Goal: Transaction & Acquisition: Purchase product/service

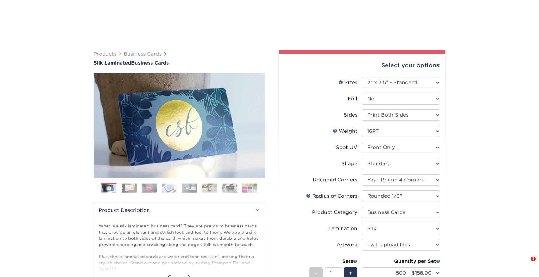
select select "2.00x3.50"
select select "7672df9e-0e0a-464d-8e1f-920c575e4da3"
select select "589680c7-ee9a-431b-9d12-d7aeb1386a97"
select select "3b5148f1-0588-4f88-a218-97bcfdce65c1"
select select "ccacb42f-45f7-42d3-bbd3-7c8421cf37f0"
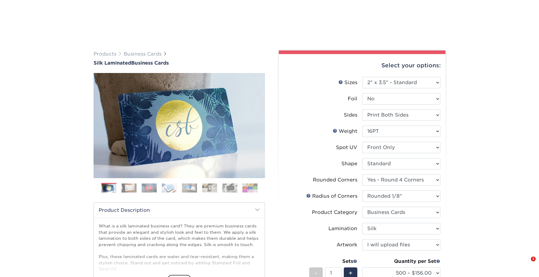
select select "upload"
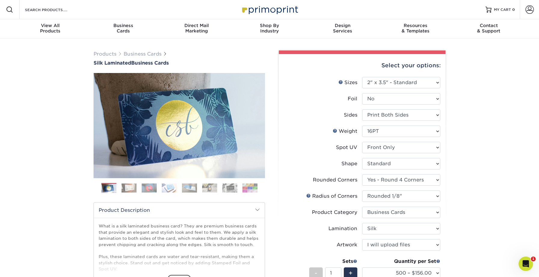
scroll to position [56, 0]
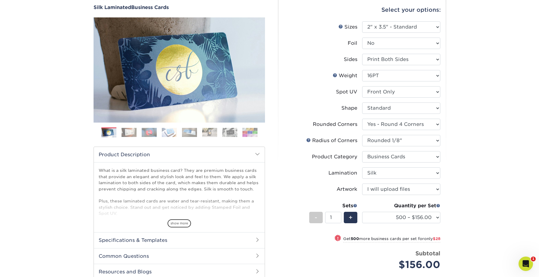
click at [375, 134] on li "Rounded Corners Please Select Yes - Round 2 Corners Yes - Round 4 Corners No" at bounding box center [362, 127] width 156 height 16
select select "479fbfe7-6a0c-4895-8c9a-81739b7486c9"
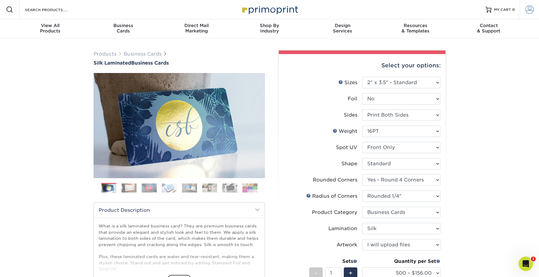
click at [530, 11] on span at bounding box center [530, 9] width 8 height 8
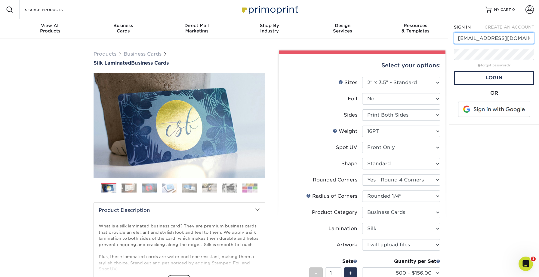
type input "[EMAIL_ADDRESS][DOMAIN_NAME]"
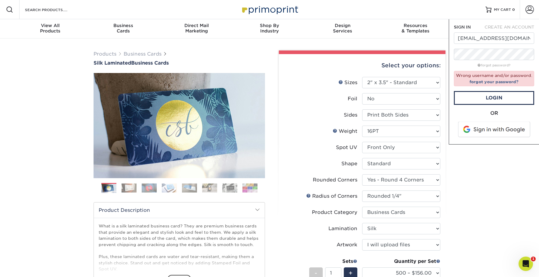
click at [489, 79] on div "Wrong username and/or password. forgot your password?" at bounding box center [494, 78] width 80 height 15
click at [489, 81] on link "forgot your password?" at bounding box center [494, 81] width 49 height 5
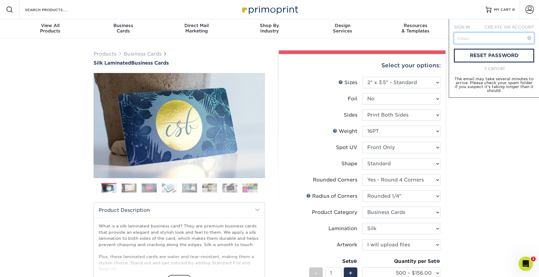
click at [482, 38] on input "text" at bounding box center [494, 37] width 80 height 11
type input "mjustice@cnp.net"
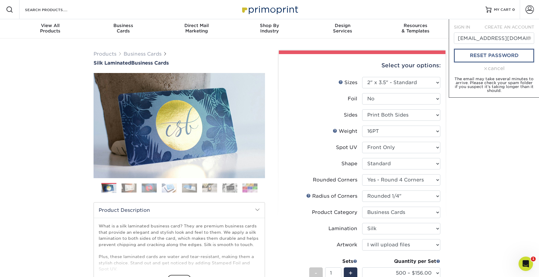
click at [476, 57] on link "reset password" at bounding box center [494, 56] width 80 height 14
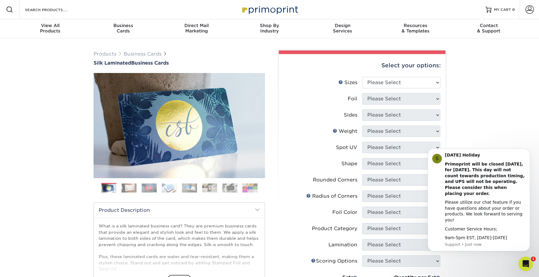
click at [476, 129] on div "Products Business Cards Silk Laminated Business Cards Previous Next" at bounding box center [269, 229] width 539 height 381
click at [525, 154] on button "Dismiss notification" at bounding box center [528, 151] width 8 height 8
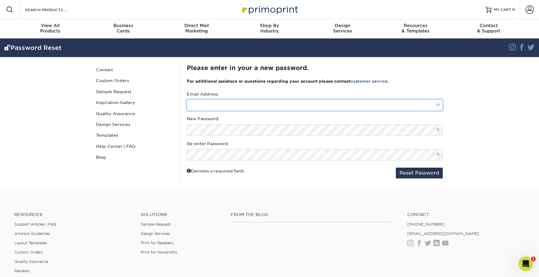
click at [220, 106] on input "text" at bounding box center [315, 105] width 256 height 11
click at [215, 104] on input "text" at bounding box center [315, 105] width 256 height 11
type input "mjustice@cnp.net"
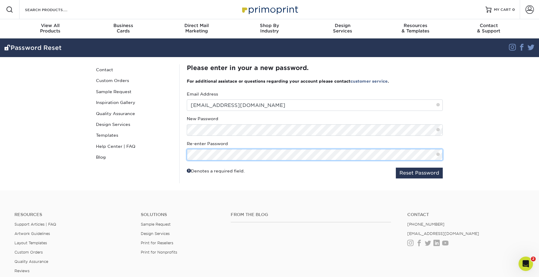
click at [419, 173] on button "Reset Password" at bounding box center [419, 173] width 47 height 11
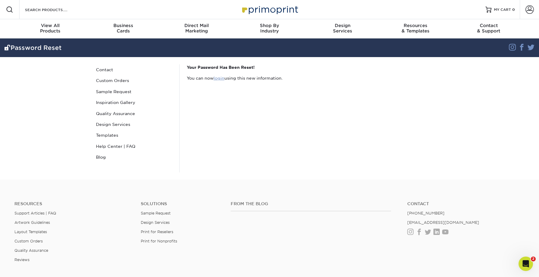
click at [216, 79] on link "login" at bounding box center [219, 78] width 11 height 5
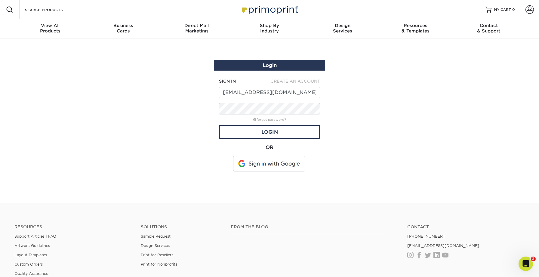
type input "mjustice@cnp.net"
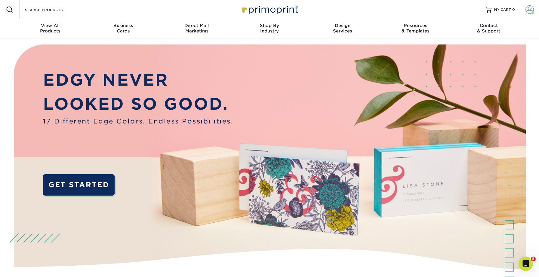
click at [533, 11] on span at bounding box center [530, 9] width 8 height 8
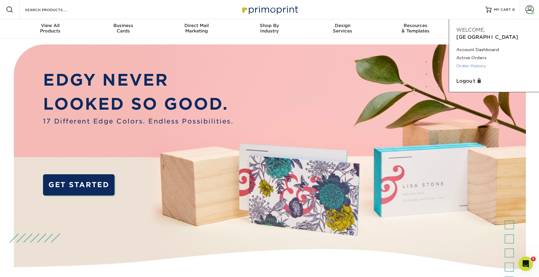
click at [477, 62] on link "Order History" at bounding box center [494, 66] width 76 height 8
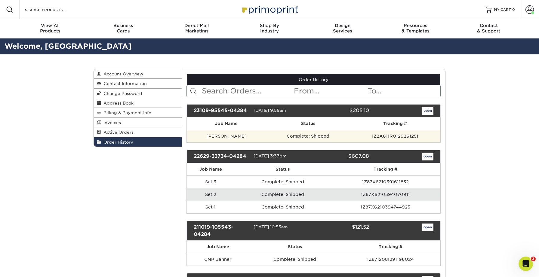
click at [328, 133] on td "Complete: Shipped" at bounding box center [308, 136] width 84 height 13
click at [392, 135] on td "1Z2A611R0129261251" at bounding box center [395, 136] width 91 height 13
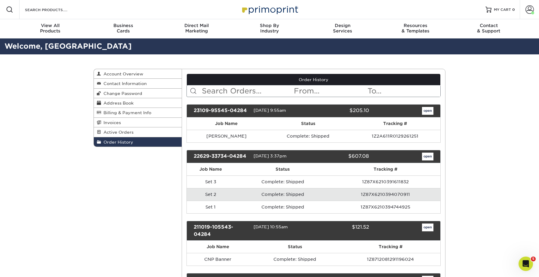
click at [425, 109] on link "open" at bounding box center [427, 111] width 11 height 8
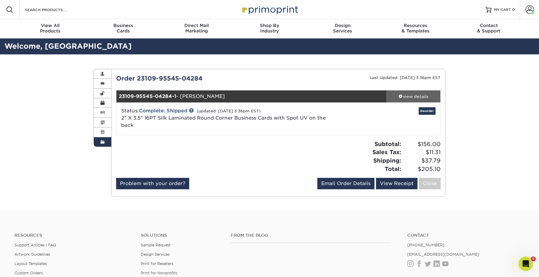
click at [413, 95] on div "view details" at bounding box center [413, 97] width 54 height 6
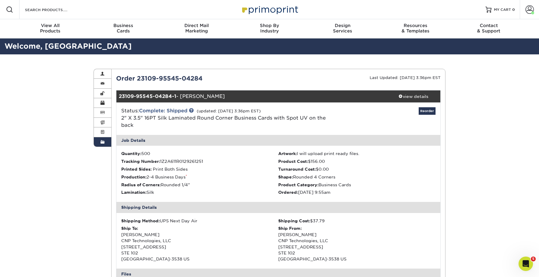
click at [266, 162] on li "Tracking Number: 1Z2A611R0129261251" at bounding box center [199, 162] width 157 height 6
click at [426, 111] on link "Reorder" at bounding box center [427, 111] width 17 height 8
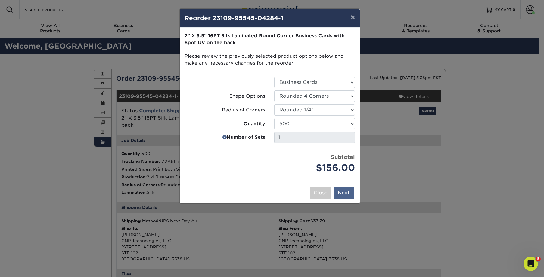
click at [347, 191] on button "Next" at bounding box center [344, 192] width 20 height 11
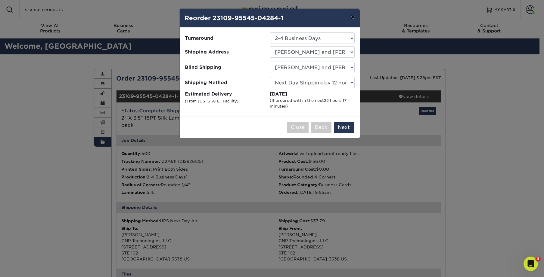
click at [350, 17] on button "×" at bounding box center [353, 17] width 14 height 17
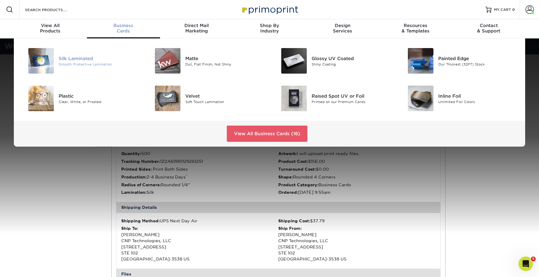
click at [83, 57] on div "Silk Laminated" at bounding box center [99, 58] width 80 height 7
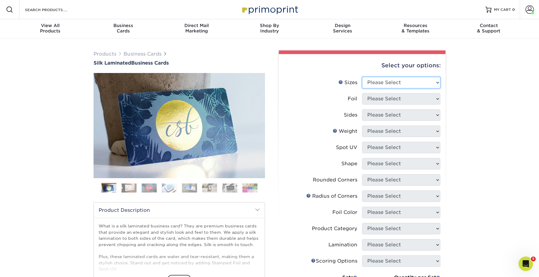
select select "2.00x3.50"
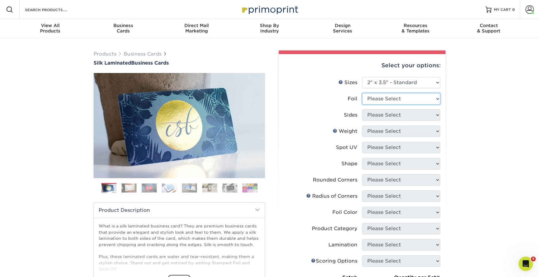
select select "0"
select select "13abbda7-1d64-4f25-8bb2-c179b224825d"
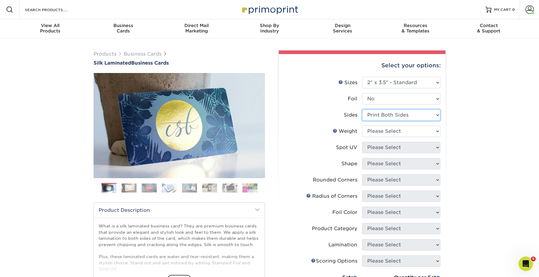
scroll to position [18, 0]
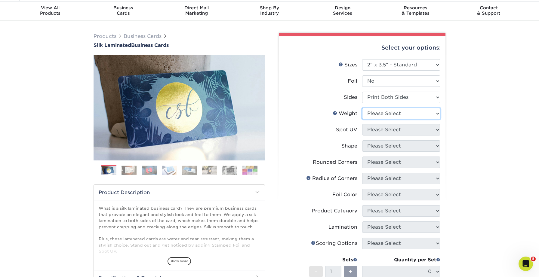
select select "16PT"
select select "2"
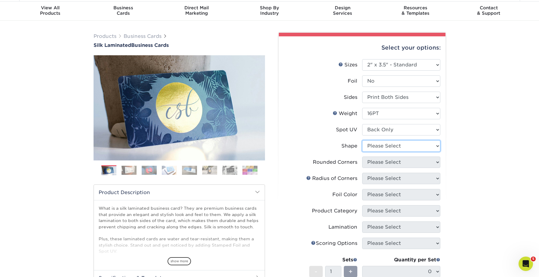
select select "standard"
select select "7672df9e-0e0a-464d-8e1f-920c575e4da3"
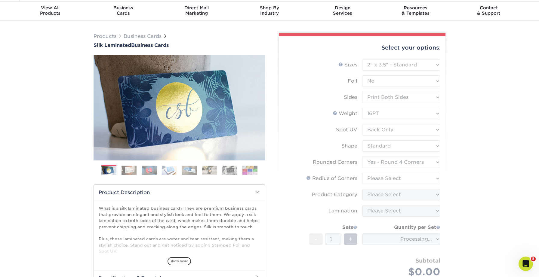
click at [387, 176] on form "Sizes Help Sizes Please Select 1.5" x 3.5" - Mini 1.75" x 3.5" - Mini 2" x 2" -…" at bounding box center [362, 175] width 157 height 233
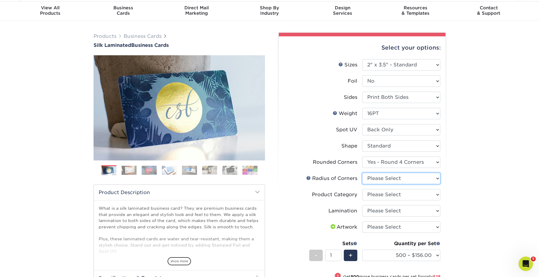
select select "479fbfe7-6a0c-4895-8c9a-81739b7486c9"
select select "3b5148f1-0588-4f88-a218-97bcfdce65c1"
select select "ccacb42f-45f7-42d3-bbd3-7c8421cf37f0"
select select "upload"
click at [500, 197] on div "Products Business Cards Silk Laminated Business Cards Previous Next" at bounding box center [269, 210] width 539 height 379
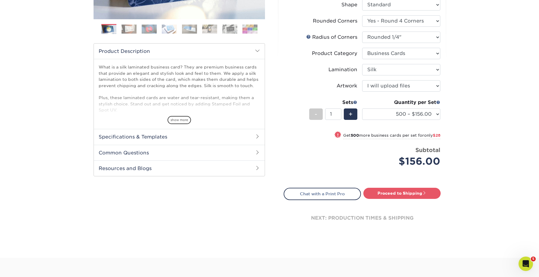
scroll to position [160, 0]
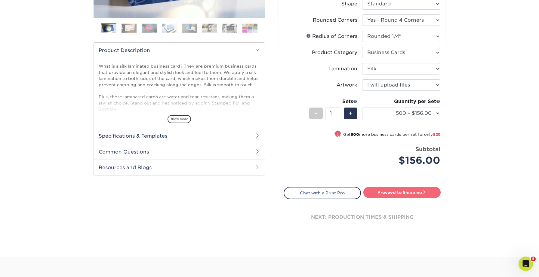
click at [412, 193] on link "Proceed to Shipping" at bounding box center [401, 192] width 77 height 11
type input "Set 1"
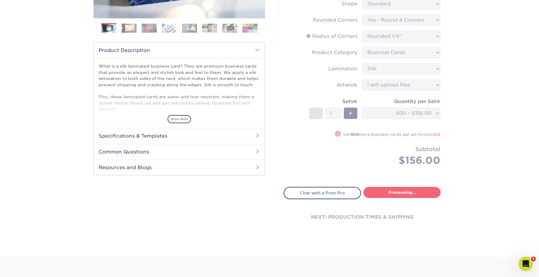
select select "82d884b2-e4ab-451a-86dc-83a1df945844"
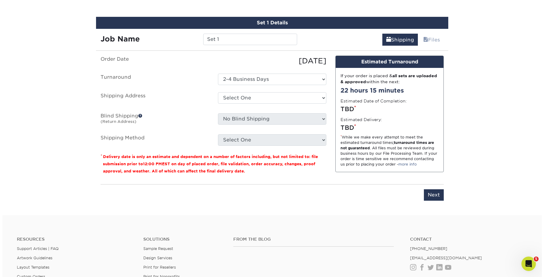
scroll to position [363, 0]
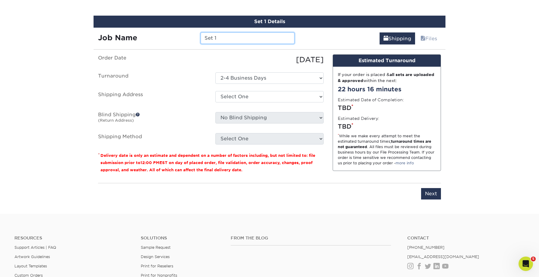
click at [225, 33] on input "Set 1" at bounding box center [248, 37] width 94 height 11
type input "[PERSON_NAME]"
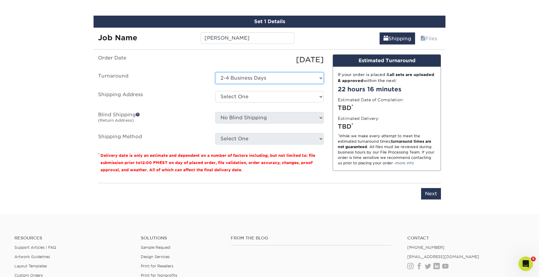
drag, startPoint x: 264, startPoint y: 75, endPoint x: 250, endPoint y: 104, distance: 32.3
click at [250, 104] on ul "Order Date 08/29/2025 Turnaround Select One 2-4 Business Days Shipping Address …" at bounding box center [211, 99] width 226 height 90
select select "newaddress"
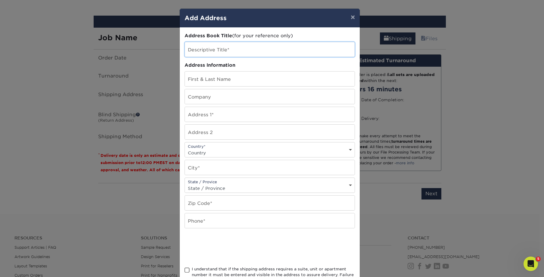
click at [198, 50] on input "text" at bounding box center [270, 49] width 170 height 15
type input "Ryan Biz Cards"
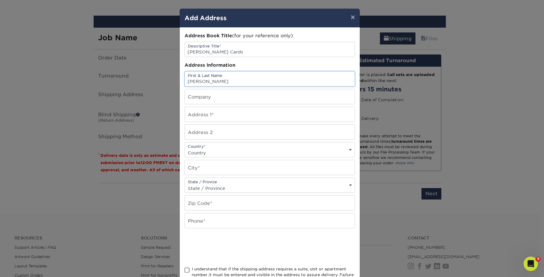
type input "[PERSON_NAME]"
type input "CNP Technologies"
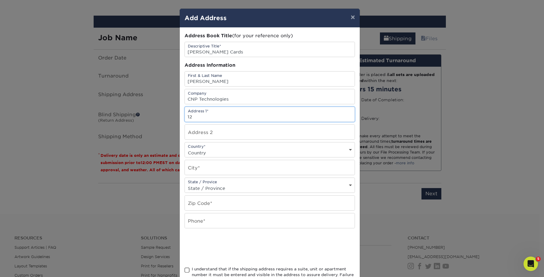
type input "1"
type input "806 Tyvola Road"
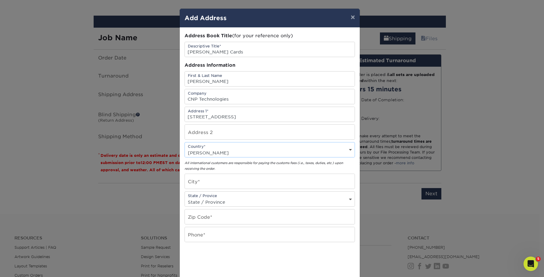
select select "US"
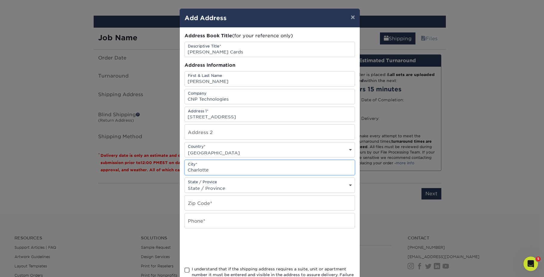
type input "Charlotte"
select select "NC"
type input "2"
type input "28217"
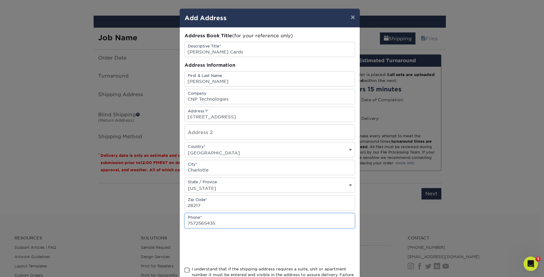
type input "7572565435"
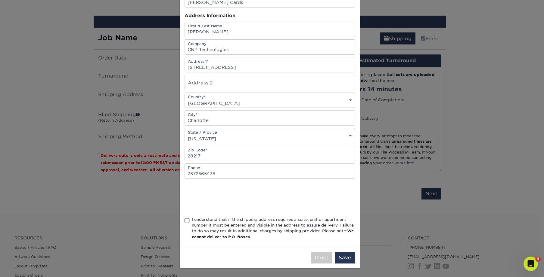
click at [198, 219] on div "I understand that if the shipping address requires a suite, unit or apartment n…" at bounding box center [273, 228] width 163 height 23
click at [0, 0] on input "I understand that if the shipping address requires a suite, unit or apartment n…" at bounding box center [0, 0] width 0 height 0
drag, startPoint x: 341, startPoint y: 258, endPoint x: 259, endPoint y: 98, distance: 180.3
click at [261, 103] on div "× Add Address Address Book Title (for your reference only) Descriptive Title* R…" at bounding box center [269, 114] width 181 height 310
click at [253, 81] on input "text" at bounding box center [270, 82] width 170 height 15
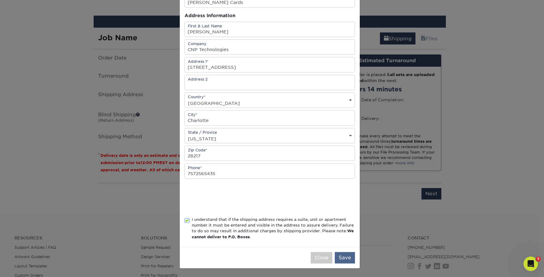
click at [336, 259] on button "Save" at bounding box center [345, 257] width 20 height 11
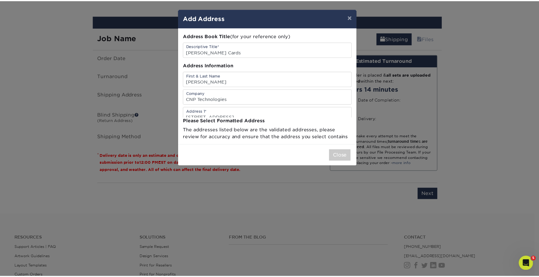
scroll to position [0, 0]
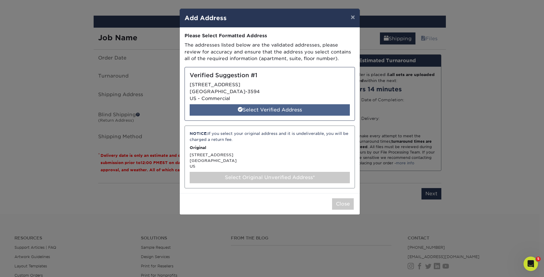
click at [252, 106] on div "Select Verified Address" at bounding box center [270, 109] width 160 height 11
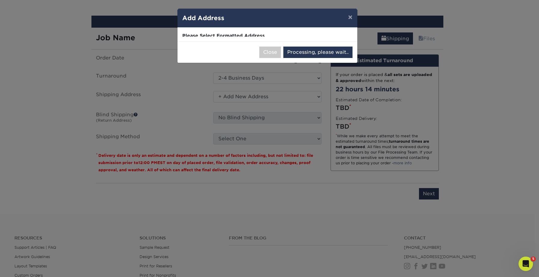
select select "285563"
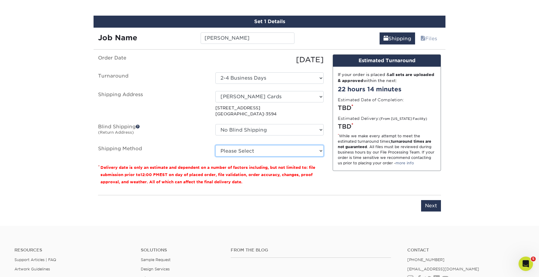
select select "03"
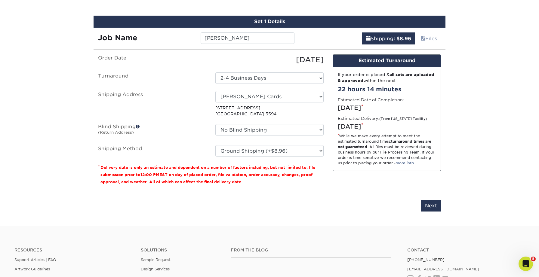
click at [380, 172] on div "Design Estimated Turnaround If your order is placed & all sets are uploaded & a…" at bounding box center [386, 122] width 117 height 136
click at [430, 204] on input "Next" at bounding box center [431, 205] width 20 height 11
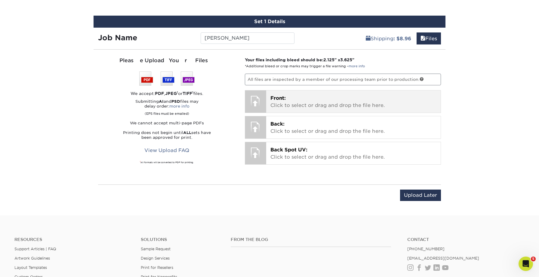
click at [270, 101] on p "Front: Click to select or drag and drop the file here." at bounding box center [353, 102] width 166 height 14
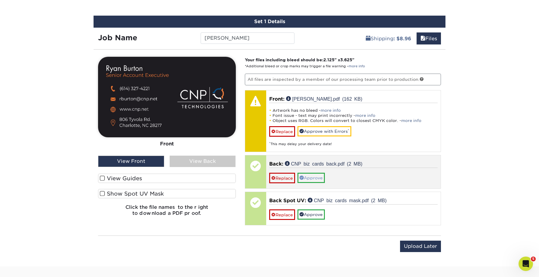
click at [313, 178] on link "Approve" at bounding box center [311, 178] width 27 height 10
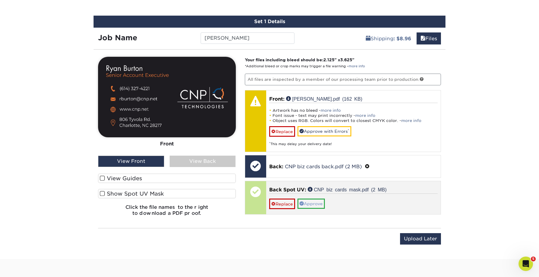
click at [310, 204] on link "Approve" at bounding box center [311, 204] width 27 height 10
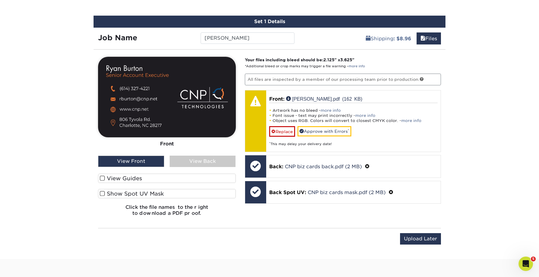
click at [206, 160] on div "View Back" at bounding box center [203, 161] width 66 height 11
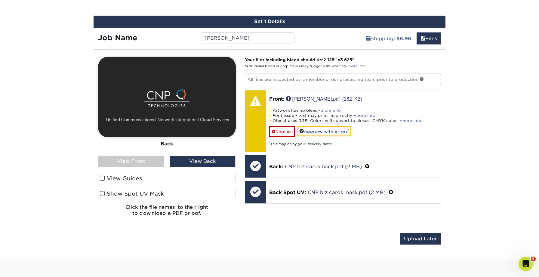
click at [116, 195] on label "Show Spot UV Mask" at bounding box center [167, 193] width 138 height 9
click at [0, 0] on input "Show Spot UV Mask" at bounding box center [0, 0] width 0 height 0
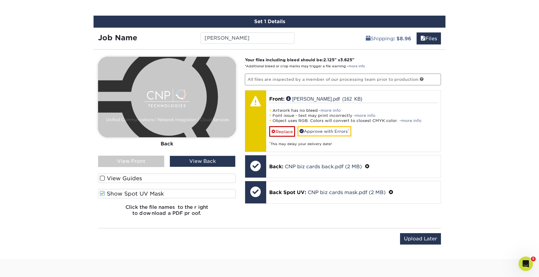
click at [114, 194] on label "Show Spot UV Mask" at bounding box center [167, 193] width 138 height 9
click at [0, 0] on input "Show Spot UV Mask" at bounding box center [0, 0] width 0 height 0
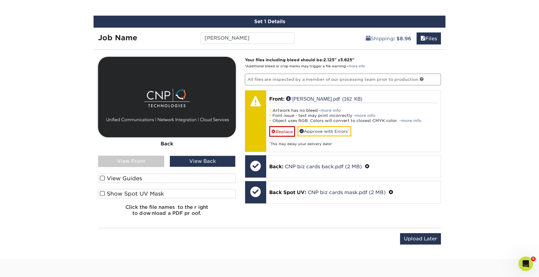
click at [114, 194] on label "Show Spot UV Mask" at bounding box center [167, 193] width 138 height 9
click at [0, 0] on input "Show Spot UV Mask" at bounding box center [0, 0] width 0 height 0
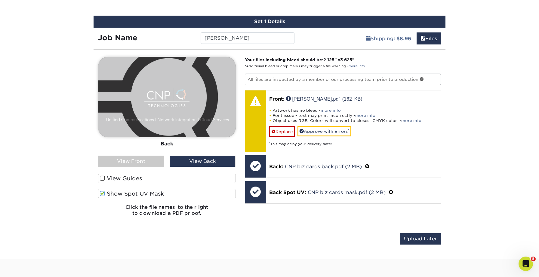
click at [114, 194] on label "Show Spot UV Mask" at bounding box center [167, 193] width 138 height 9
click at [0, 0] on input "Show Spot UV Mask" at bounding box center [0, 0] width 0 height 0
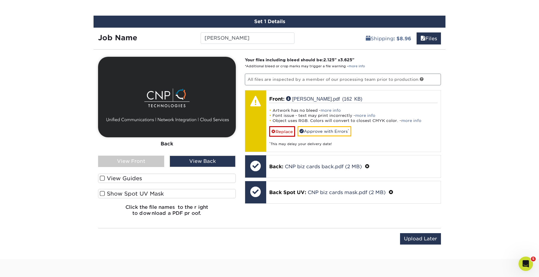
click at [114, 194] on label "Show Spot UV Mask" at bounding box center [167, 193] width 138 height 9
click at [0, 0] on input "Show Spot UV Mask" at bounding box center [0, 0] width 0 height 0
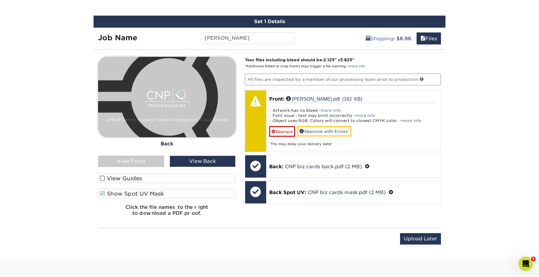
click at [113, 194] on label "Show Spot UV Mask" at bounding box center [167, 193] width 138 height 9
click at [0, 0] on input "Show Spot UV Mask" at bounding box center [0, 0] width 0 height 0
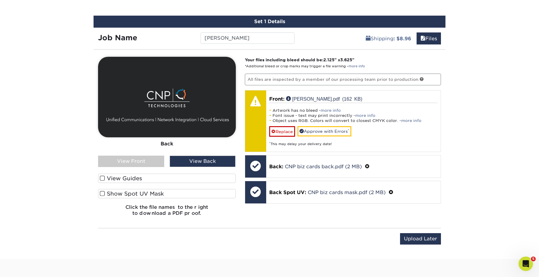
click at [133, 162] on div "View Front" at bounding box center [131, 161] width 66 height 11
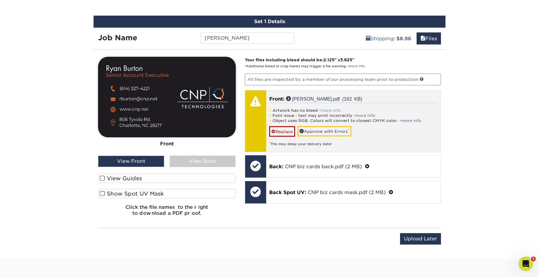
click at [325, 109] on link "more info" at bounding box center [331, 110] width 20 height 5
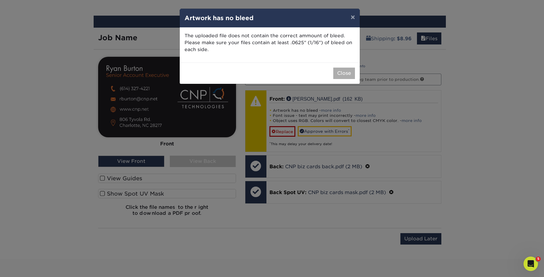
click at [344, 75] on button "Close" at bounding box center [344, 73] width 22 height 11
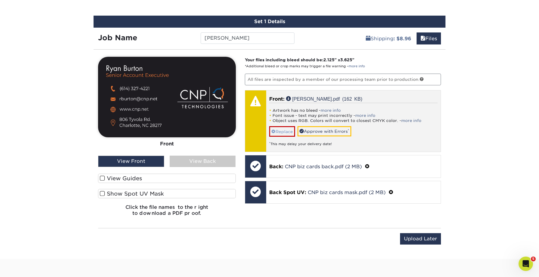
click at [284, 130] on link "Replace" at bounding box center [282, 131] width 26 height 11
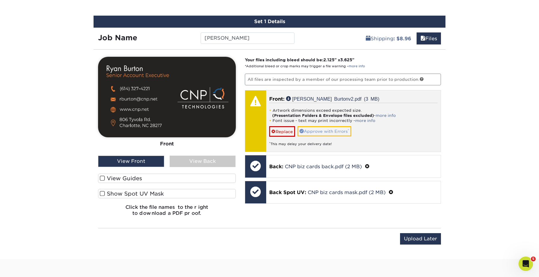
click at [333, 129] on link "Approve with Errors *" at bounding box center [325, 131] width 54 height 10
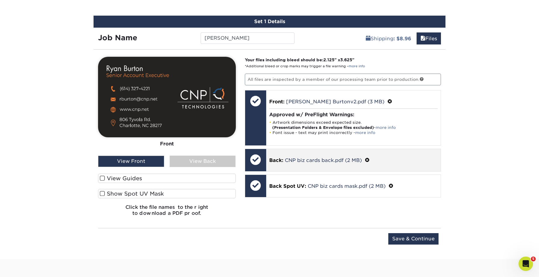
click at [346, 154] on div "Back: CNP biz cards back.pdf (2 MB)" at bounding box center [353, 160] width 175 height 22
click at [367, 158] on span at bounding box center [367, 161] width 5 height 6
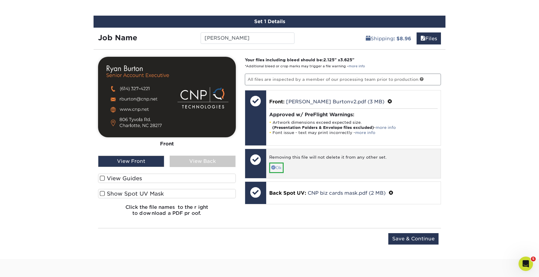
click at [276, 169] on link "Ok" at bounding box center [276, 168] width 14 height 10
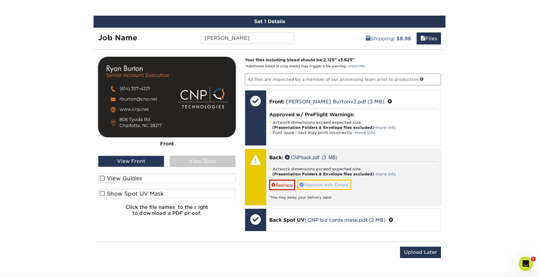
click at [313, 187] on link "Approve with Errors *" at bounding box center [325, 185] width 54 height 10
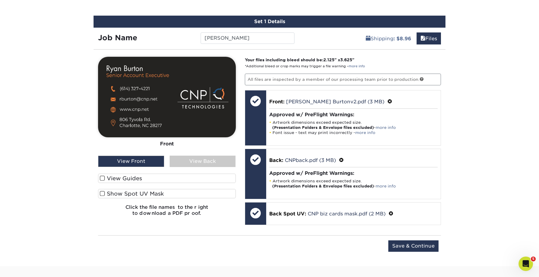
click at [199, 160] on div "View Back" at bounding box center [203, 161] width 66 height 11
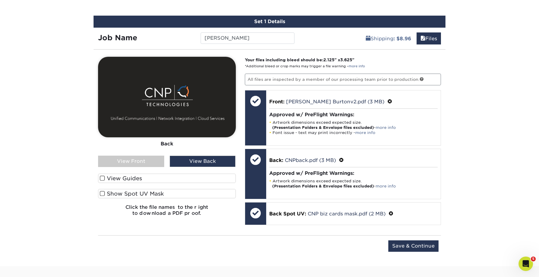
click at [136, 192] on label "Show Spot UV Mask" at bounding box center [167, 193] width 138 height 9
click at [0, 0] on input "Show Spot UV Mask" at bounding box center [0, 0] width 0 height 0
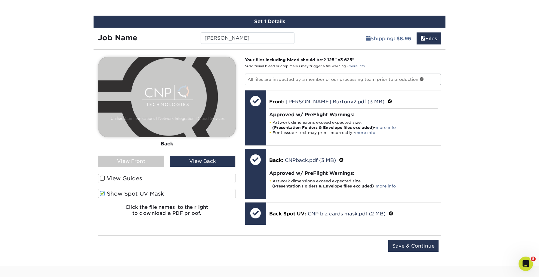
click at [141, 161] on div "View Front" at bounding box center [131, 161] width 66 height 11
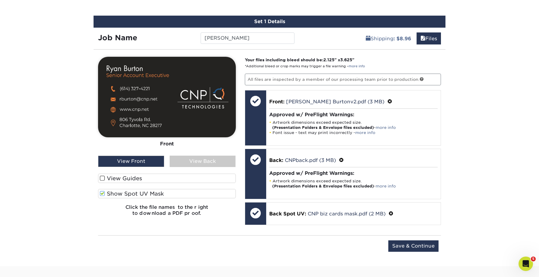
click at [137, 175] on label "View Guides" at bounding box center [167, 178] width 138 height 9
click at [0, 0] on input "View Guides" at bounding box center [0, 0] width 0 height 0
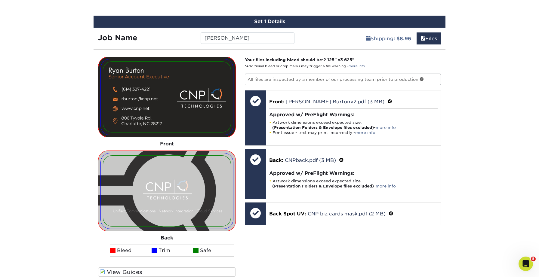
click at [137, 175] on img at bounding box center [167, 191] width 128 height 71
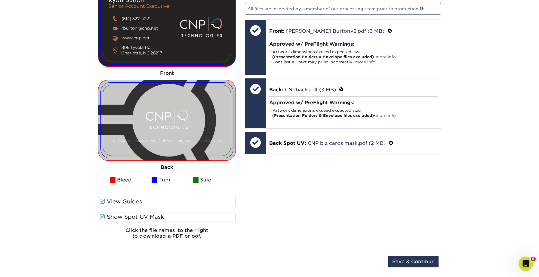
scroll to position [446, 0]
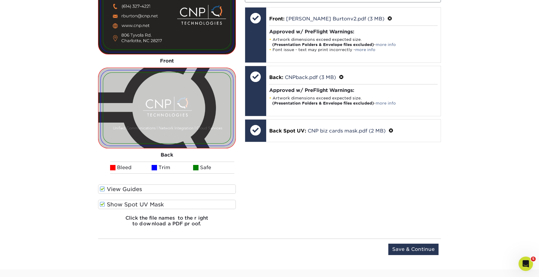
click at [267, 211] on div "Your files including bleed should be: 2.125 " x 3.625 " *Additional bleed or cr…" at bounding box center [342, 103] width 205 height 258
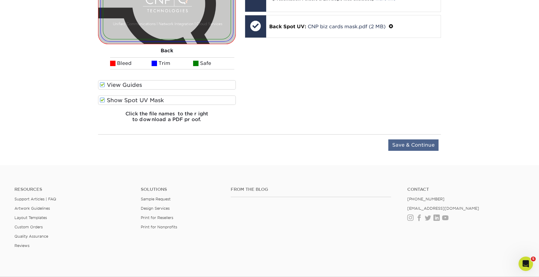
click at [419, 147] on input "Save & Continue" at bounding box center [413, 145] width 50 height 11
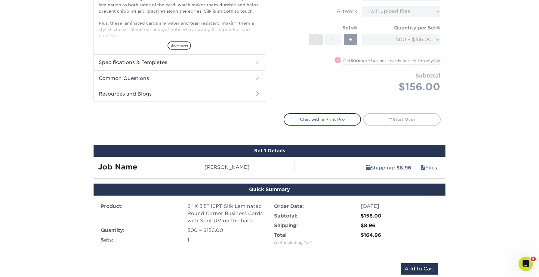
scroll to position [278, 0]
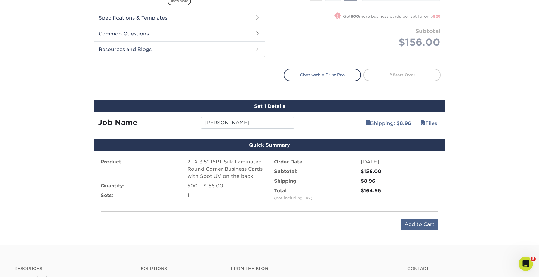
click at [416, 222] on input "Add to Cart" at bounding box center [420, 224] width 38 height 11
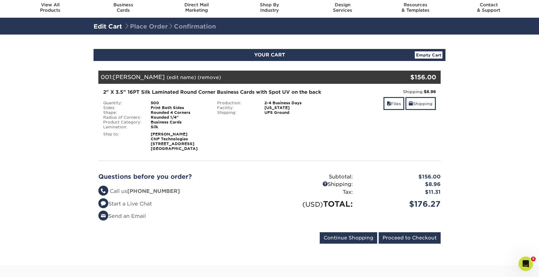
scroll to position [51, 0]
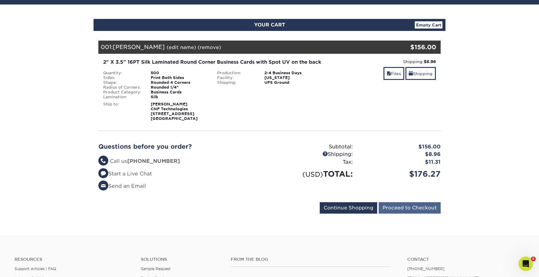
click at [413, 214] on input "Proceed to Checkout" at bounding box center [410, 207] width 62 height 11
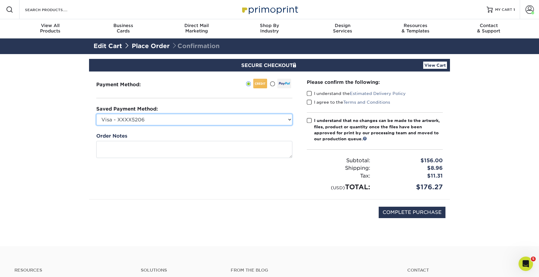
select select
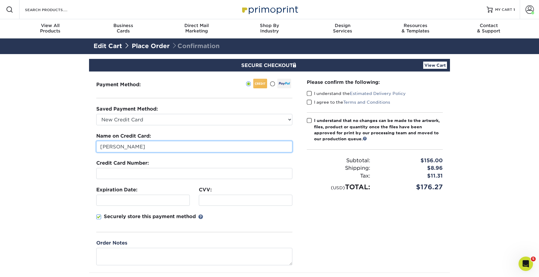
click at [131, 147] on input "Madison Justice" at bounding box center [194, 146] width 196 height 11
type input "Beth DeLawter"
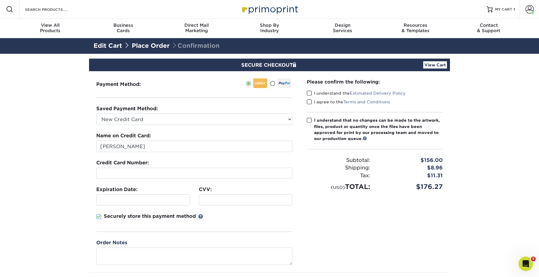
click at [304, 215] on div "Please confirm the following: I understand the Estimated Delivery Policy I agre…" at bounding box center [375, 171] width 150 height 201
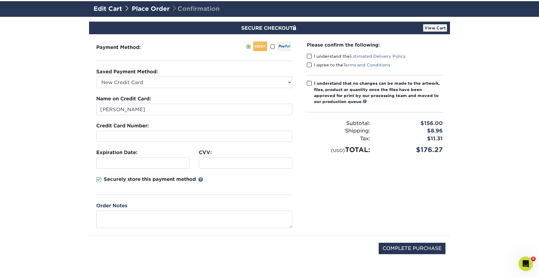
scroll to position [37, 0]
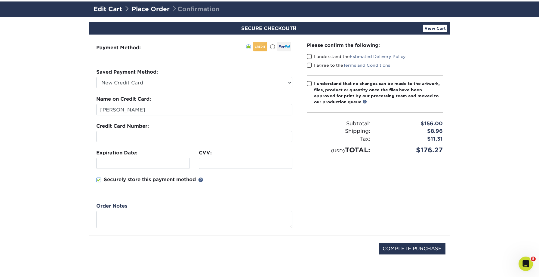
click at [309, 56] on span at bounding box center [309, 57] width 5 height 6
click at [0, 0] on input "I understand the Estimated Delivery Policy" at bounding box center [0, 0] width 0 height 0
click at [308, 64] on span at bounding box center [309, 66] width 5 height 6
click at [0, 0] on input "I agree to the Terms and Conditions" at bounding box center [0, 0] width 0 height 0
click at [317, 159] on div "Please confirm the following: I understand the Estimated Delivery Policy I agre…" at bounding box center [375, 135] width 150 height 201
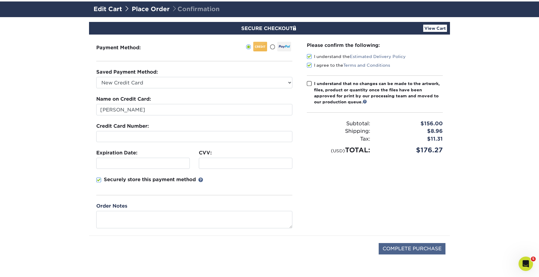
scroll to position [0, 0]
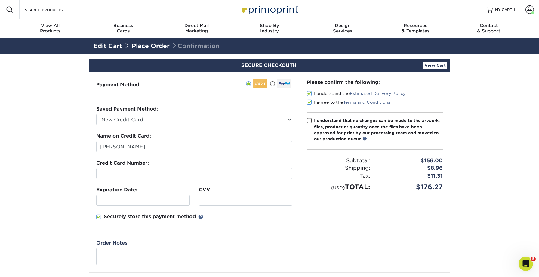
click at [315, 119] on div "I understand that no changes can be made to the artwork, files, product or quan…" at bounding box center [378, 130] width 129 height 25
click at [0, 0] on input "I understand that no changes can be made to the artwork, files, product or quan…" at bounding box center [0, 0] width 0 height 0
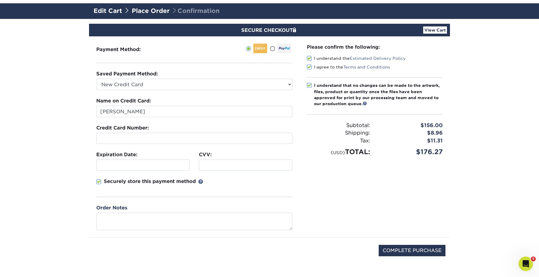
scroll to position [53, 0]
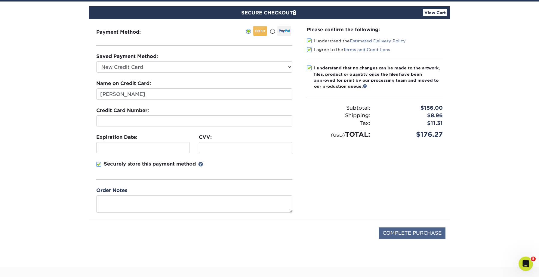
click at [406, 229] on input "COMPLETE PURCHASE" at bounding box center [412, 233] width 67 height 11
type input "PROCESSING, PLEASE WAIT..."
